Goal: Task Accomplishment & Management: Complete application form

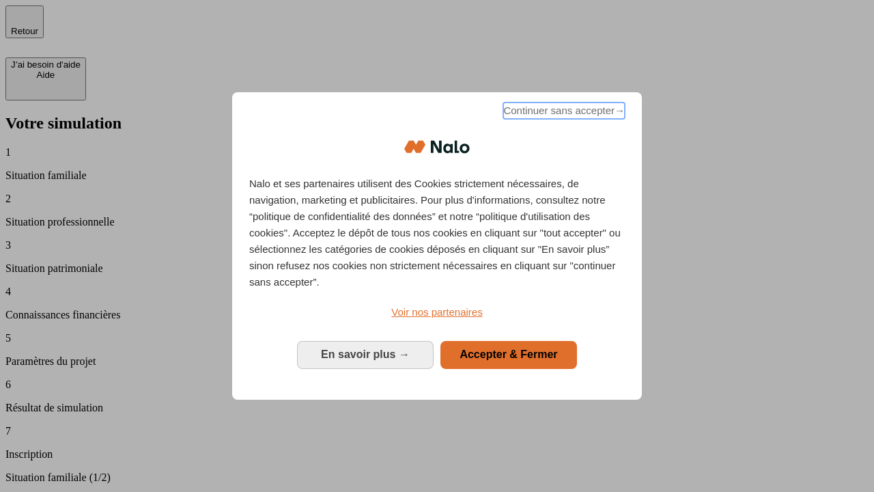
click at [563, 113] on span "Continuer sans accepter →" at bounding box center [564, 110] width 122 height 16
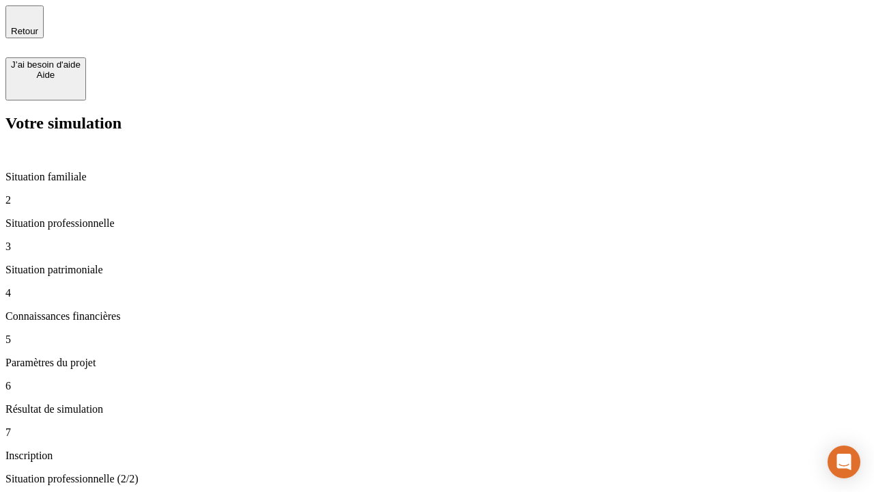
type input "30 000"
type input "40 000"
